Goal: Information Seeking & Learning: Learn about a topic

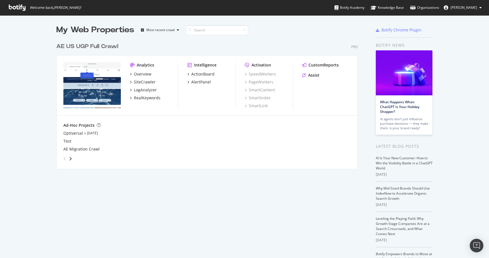
scroll to position [133, 306]
click at [149, 97] on div "RealKeywords" at bounding box center [147, 98] width 27 height 6
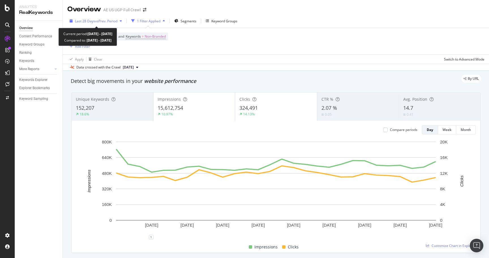
click at [101, 22] on span "vs Prev. Period" at bounding box center [106, 21] width 22 height 5
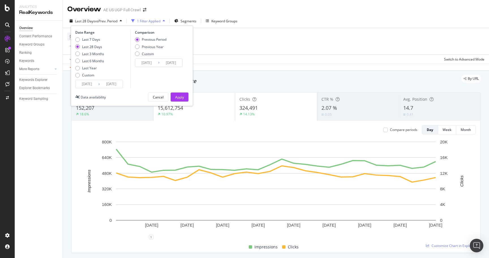
click at [93, 84] on input "[DATE]" at bounding box center [87, 84] width 23 height 8
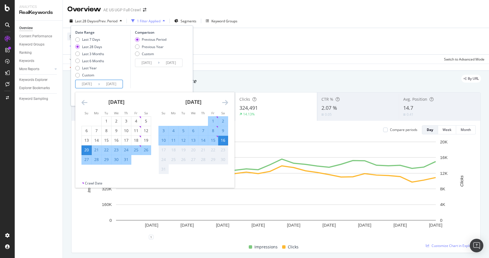
drag, startPoint x: 89, startPoint y: 131, endPoint x: 106, endPoint y: 116, distance: 22.9
click at [89, 131] on div "6" at bounding box center [87, 131] width 10 height 6
type input "[DATE]"
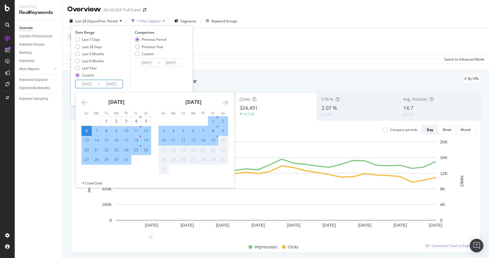
click at [225, 122] on div "2" at bounding box center [223, 121] width 10 height 6
type input "[DATE]"
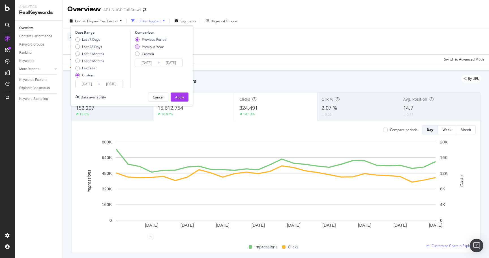
click at [149, 47] on div "Previous Year" at bounding box center [153, 46] width 22 height 5
type input "[DATE]"
click at [180, 96] on div "Apply" at bounding box center [179, 97] width 9 height 5
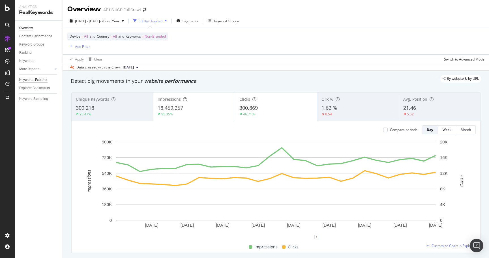
click at [31, 80] on div "Keywords Explorer" at bounding box center [33, 80] width 28 height 6
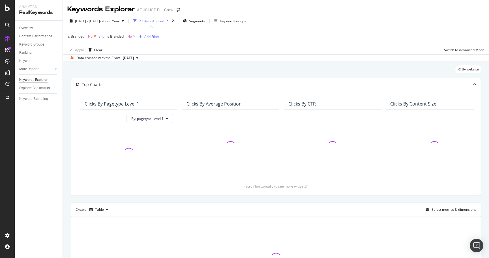
click at [94, 37] on icon at bounding box center [95, 37] width 5 height 6
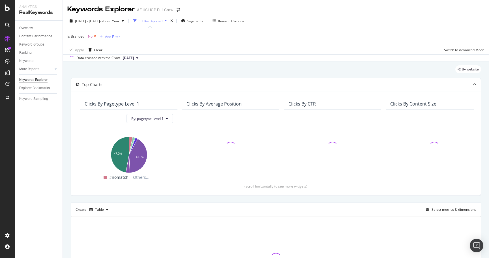
click at [95, 37] on icon at bounding box center [95, 37] width 5 height 6
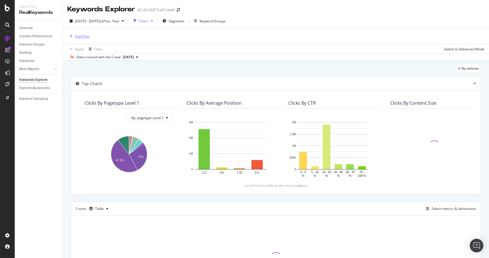
click at [82, 37] on div "Add Filter" at bounding box center [82, 36] width 15 height 5
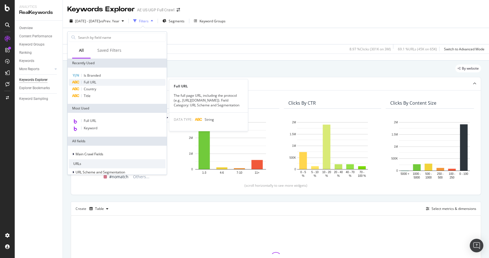
click at [99, 80] on div "Full URL" at bounding box center [117, 82] width 97 height 7
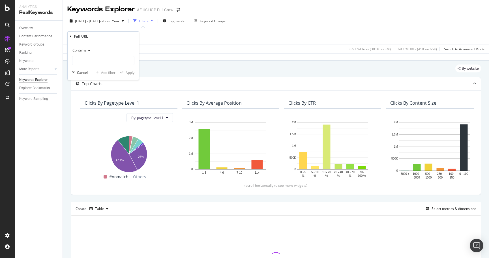
click at [86, 52] on span "Contains" at bounding box center [80, 50] width 14 height 5
drag, startPoint x: 104, startPoint y: 112, endPoint x: 106, endPoint y: 76, distance: 36.0
click at [105, 111] on div "Doesn't contain" at bounding box center [104, 113] width 61 height 7
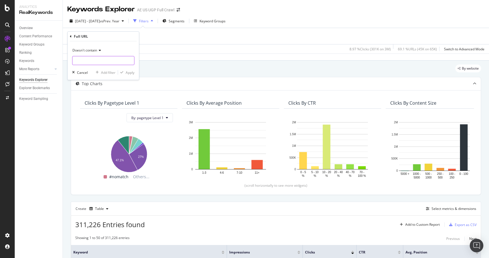
click at [104, 60] on input "text" at bounding box center [104, 60] width 62 height 9
type input "aerie"
click at [132, 73] on div "Apply" at bounding box center [130, 72] width 9 height 5
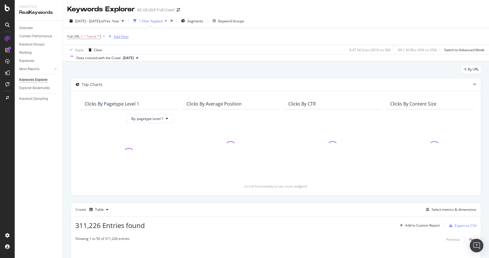
click at [118, 39] on div "Add Filter" at bounding box center [121, 36] width 15 height 5
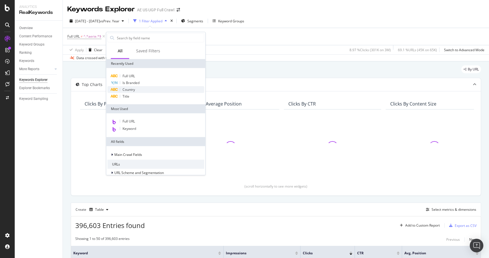
click at [136, 89] on div "Country" at bounding box center [156, 89] width 97 height 7
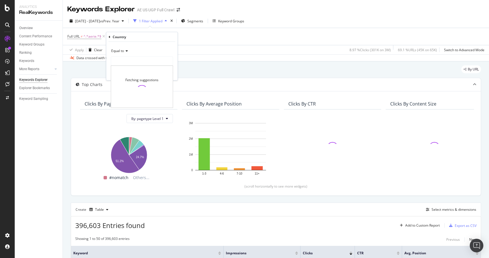
click at [139, 57] on input "text" at bounding box center [142, 61] width 62 height 9
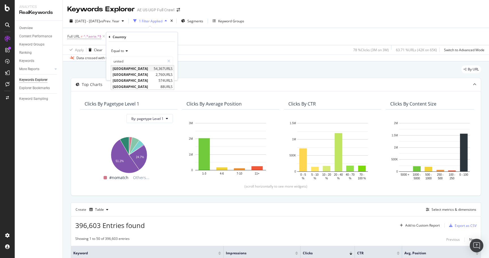
click at [137, 69] on span "[GEOGRAPHIC_DATA]" at bounding box center [133, 68] width 40 height 5
type input "[GEOGRAPHIC_DATA]"
click at [166, 74] on div "Apply" at bounding box center [169, 73] width 9 height 5
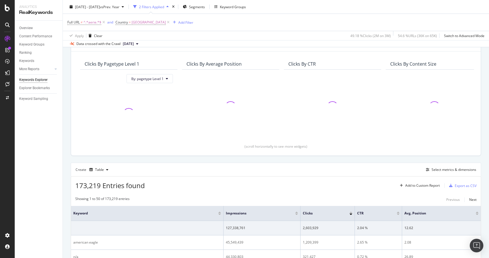
scroll to position [40, 0]
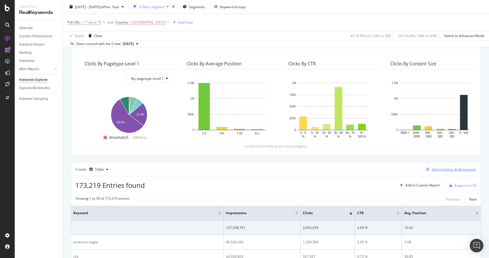
click at [451, 171] on div "Select metrics & dimensions" at bounding box center [454, 169] width 45 height 5
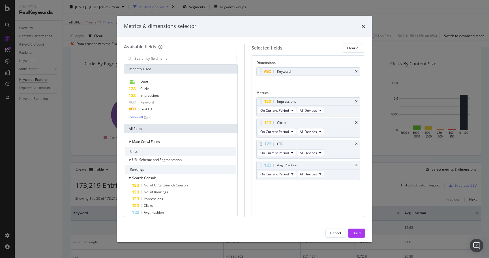
click at [358, 143] on div "CTR" at bounding box center [309, 144] width 104 height 8
click at [356, 144] on icon "times" at bounding box center [356, 143] width 3 height 3
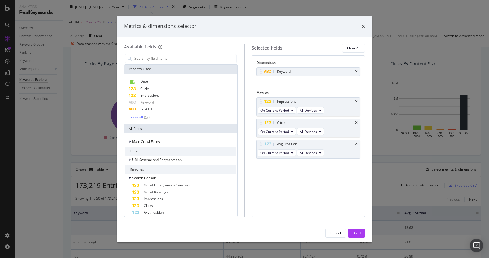
click at [356, 144] on icon "times" at bounding box center [356, 143] width 3 height 3
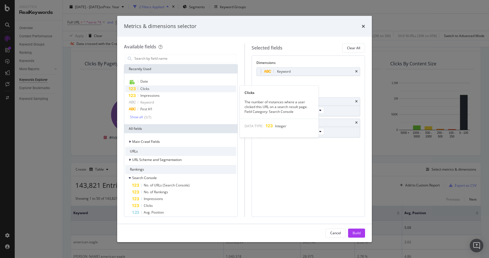
click at [161, 90] on div "Clicks" at bounding box center [180, 89] width 111 height 7
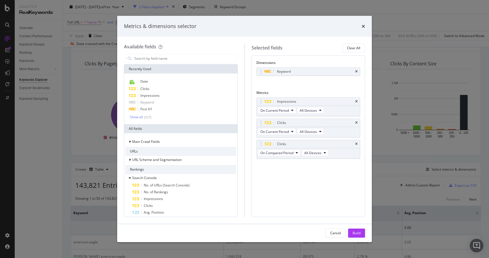
drag, startPoint x: 161, startPoint y: 90, endPoint x: 238, endPoint y: 91, distance: 77.3
click at [161, 90] on div "Clicks" at bounding box center [180, 89] width 111 height 7
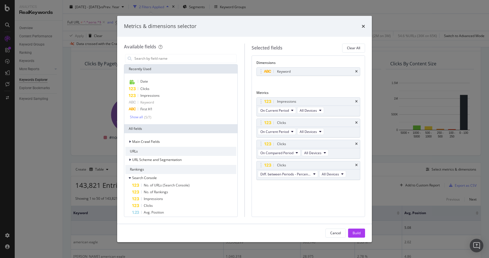
click at [336, 89] on div "Dimensions Keyword You can use this field as a dimension Metrics Impressions On…" at bounding box center [309, 126] width 104 height 132
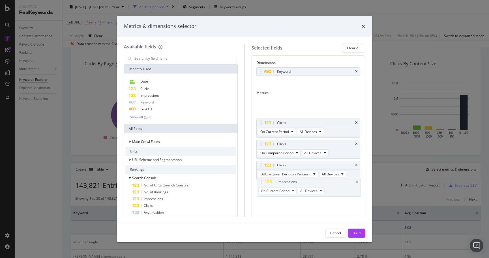
drag, startPoint x: 262, startPoint y: 107, endPoint x: 262, endPoint y: 181, distance: 74.2
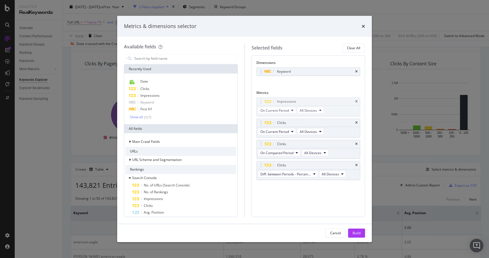
click at [262, 182] on body "Analytics RealKeywords Overview Content Performance Keyword Groups Ranking Keyw…" at bounding box center [244, 129] width 489 height 258
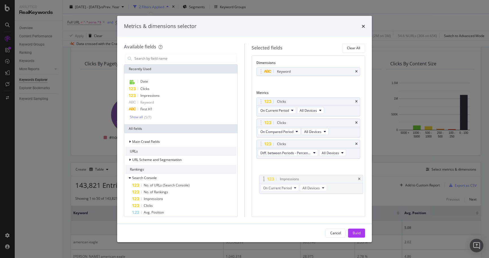
drag, startPoint x: 262, startPoint y: 105, endPoint x: 264, endPoint y: 179, distance: 74.5
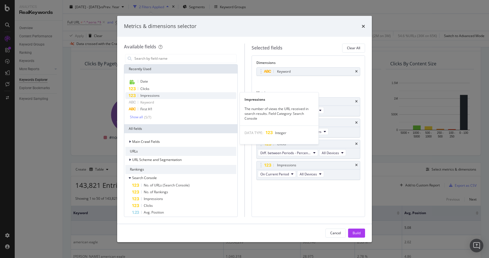
click at [146, 95] on span "Impressions" at bounding box center [149, 95] width 19 height 5
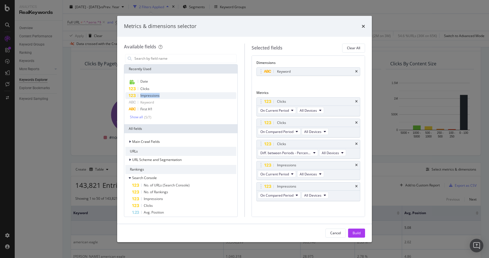
click at [146, 95] on span "Impressions" at bounding box center [149, 95] width 19 height 5
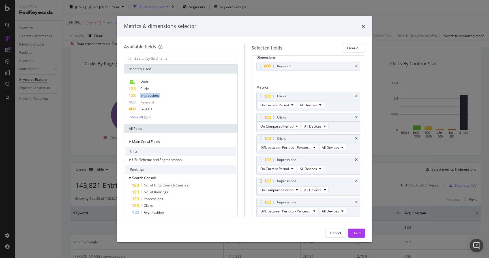
scroll to position [6, 0]
click at [359, 231] on div "Build" at bounding box center [357, 233] width 8 height 8
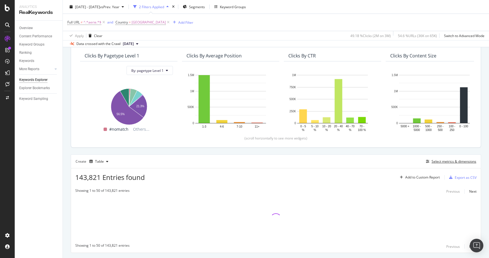
scroll to position [63, 0]
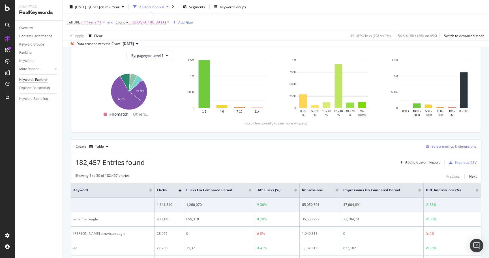
click at [454, 147] on div "Select metrics & dimensions" at bounding box center [454, 146] width 45 height 5
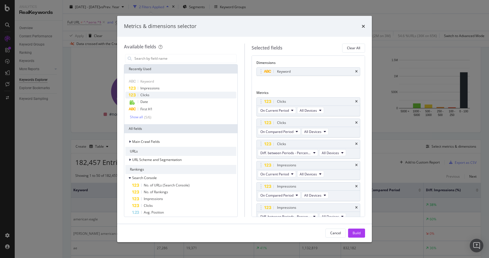
click at [176, 97] on div "Clicks" at bounding box center [180, 95] width 111 height 7
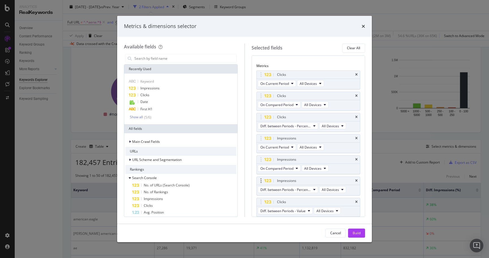
scroll to position [37, 0]
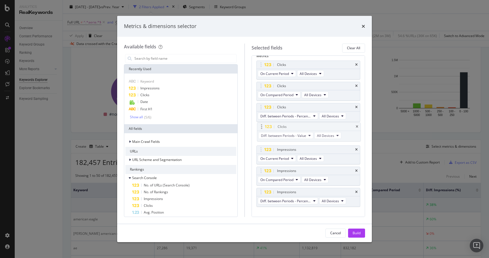
drag, startPoint x: 261, startPoint y: 188, endPoint x: 261, endPoint y: 125, distance: 63.2
click at [261, 125] on body "Analytics RealKeywords Overview Content Performance Keyword Groups Ranking Keyw…" at bounding box center [244, 129] width 489 height 258
click at [168, 89] on div "Impressions" at bounding box center [180, 88] width 111 height 7
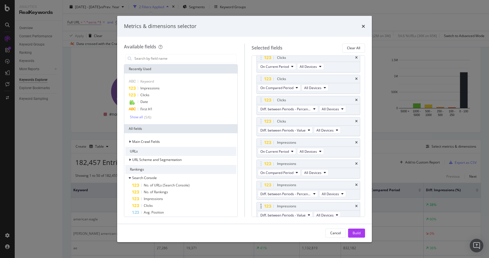
scroll to position [48, 0]
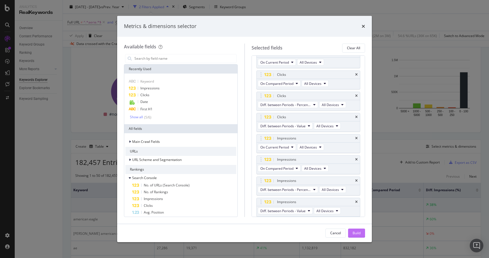
click at [355, 233] on div "Build" at bounding box center [357, 233] width 8 height 5
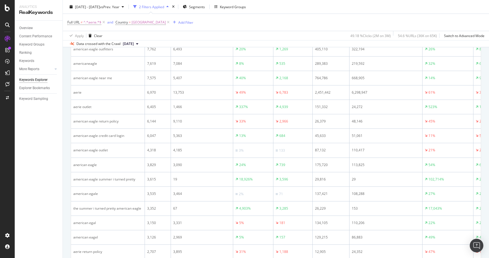
scroll to position [336, 0]
